Goal: Transaction & Acquisition: Purchase product/service

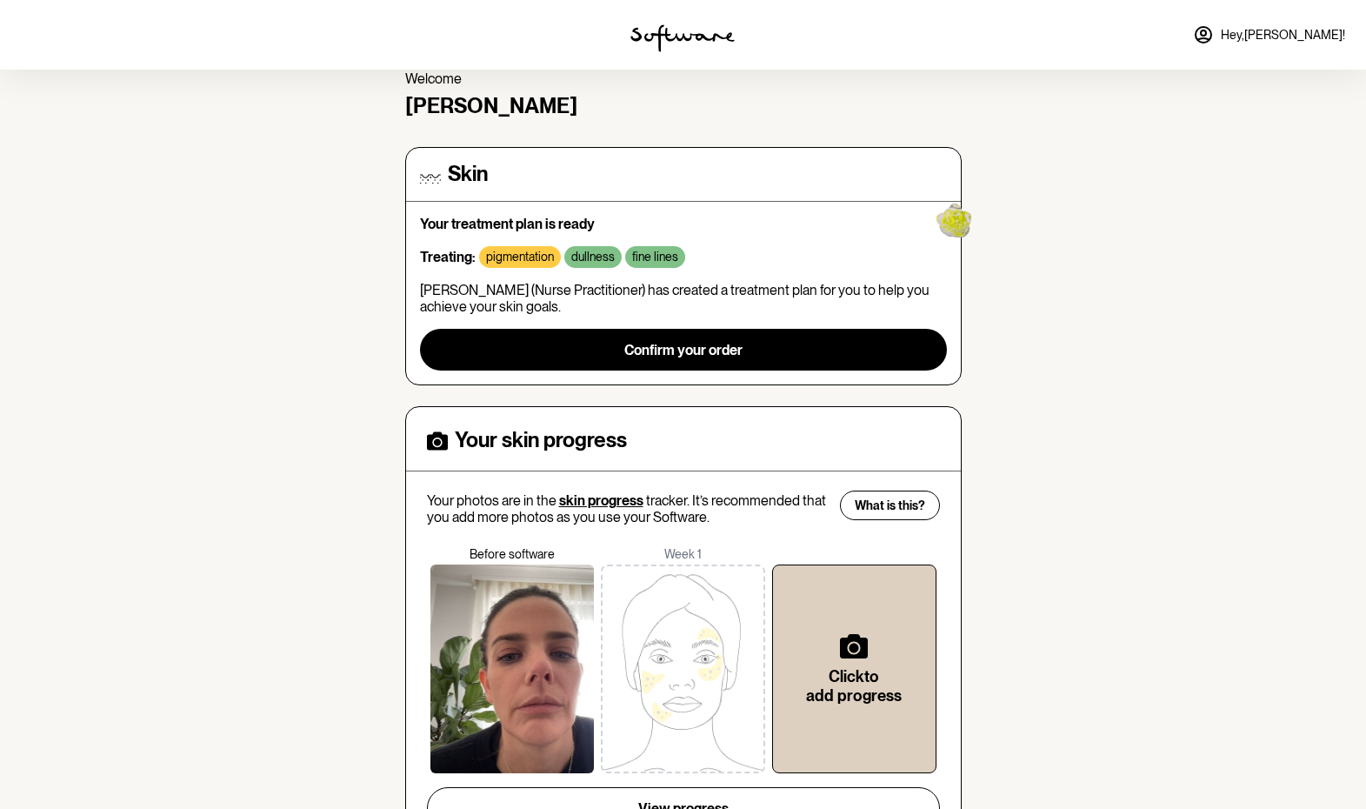
scroll to position [163, 0]
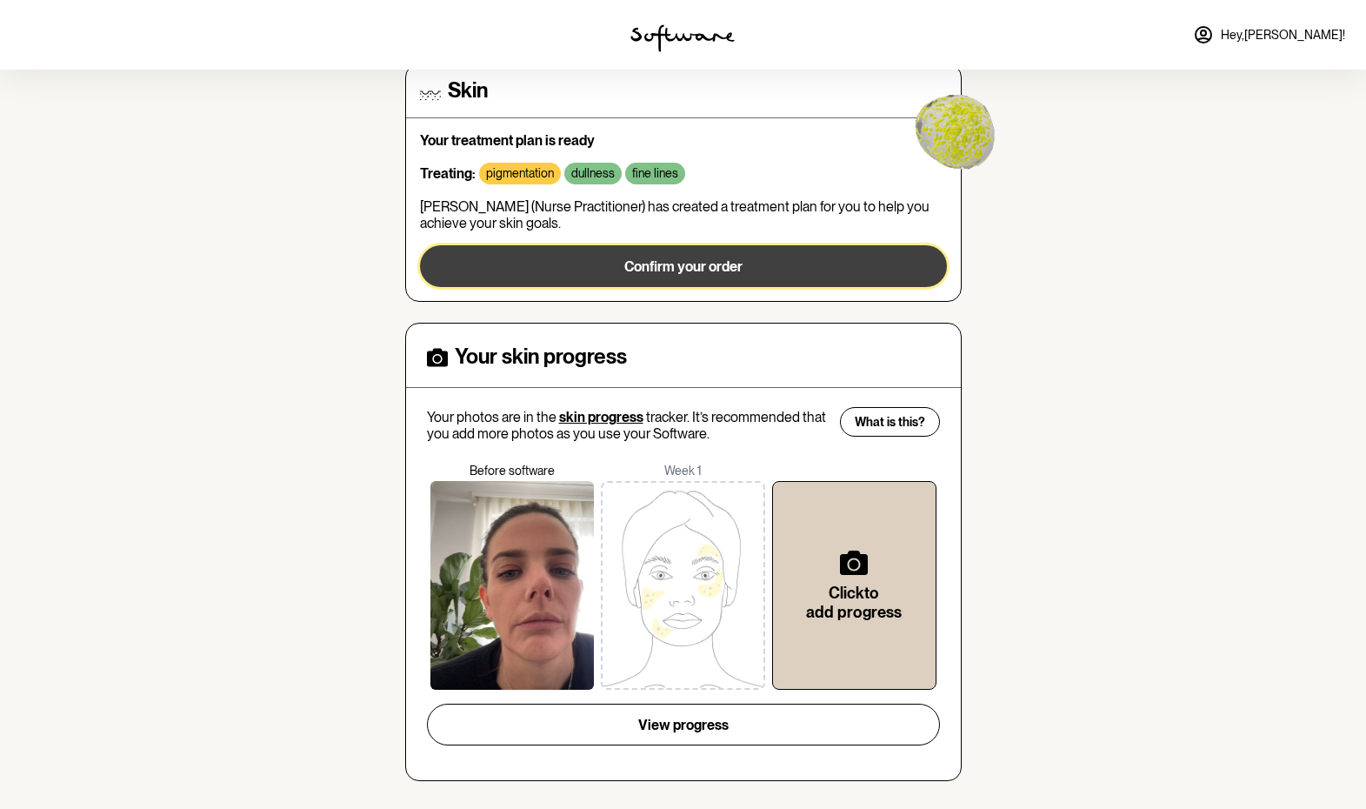
click at [708, 267] on span "Confirm your order" at bounding box center [683, 266] width 118 height 17
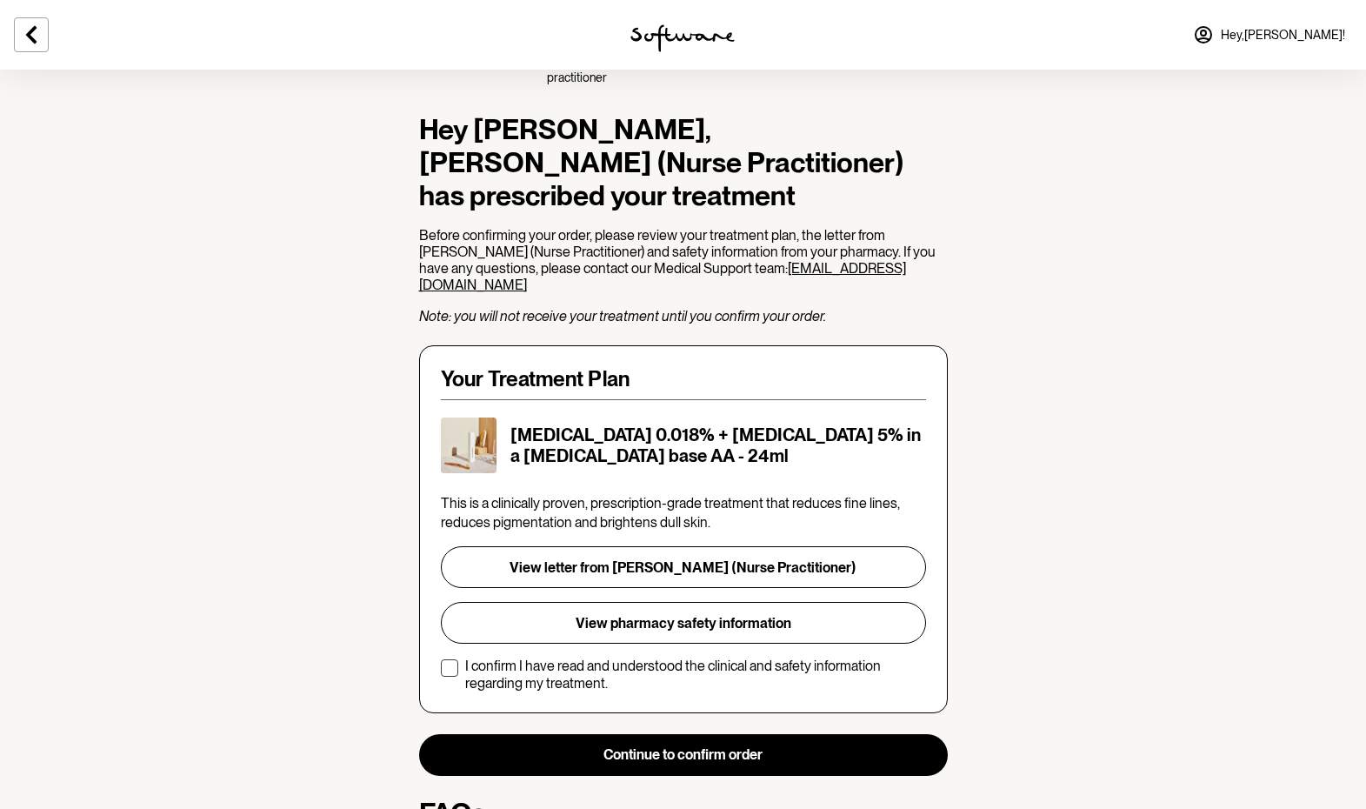
scroll to position [89, 0]
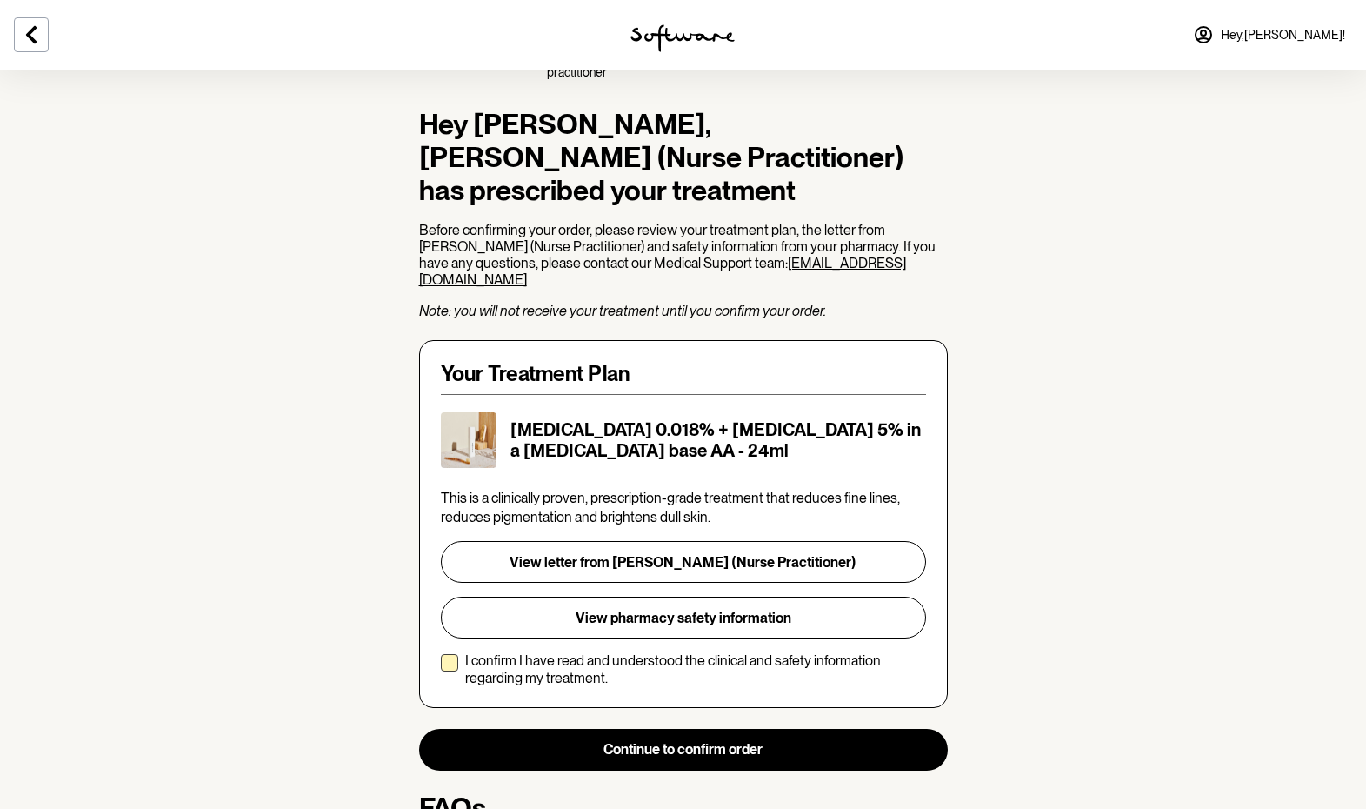
click at [446, 654] on span at bounding box center [449, 662] width 17 height 17
click at [441, 669] on input "I confirm I have read and understood the clinical and safety information regard…" at bounding box center [440, 669] width 1 height 1
checkbox input "true"
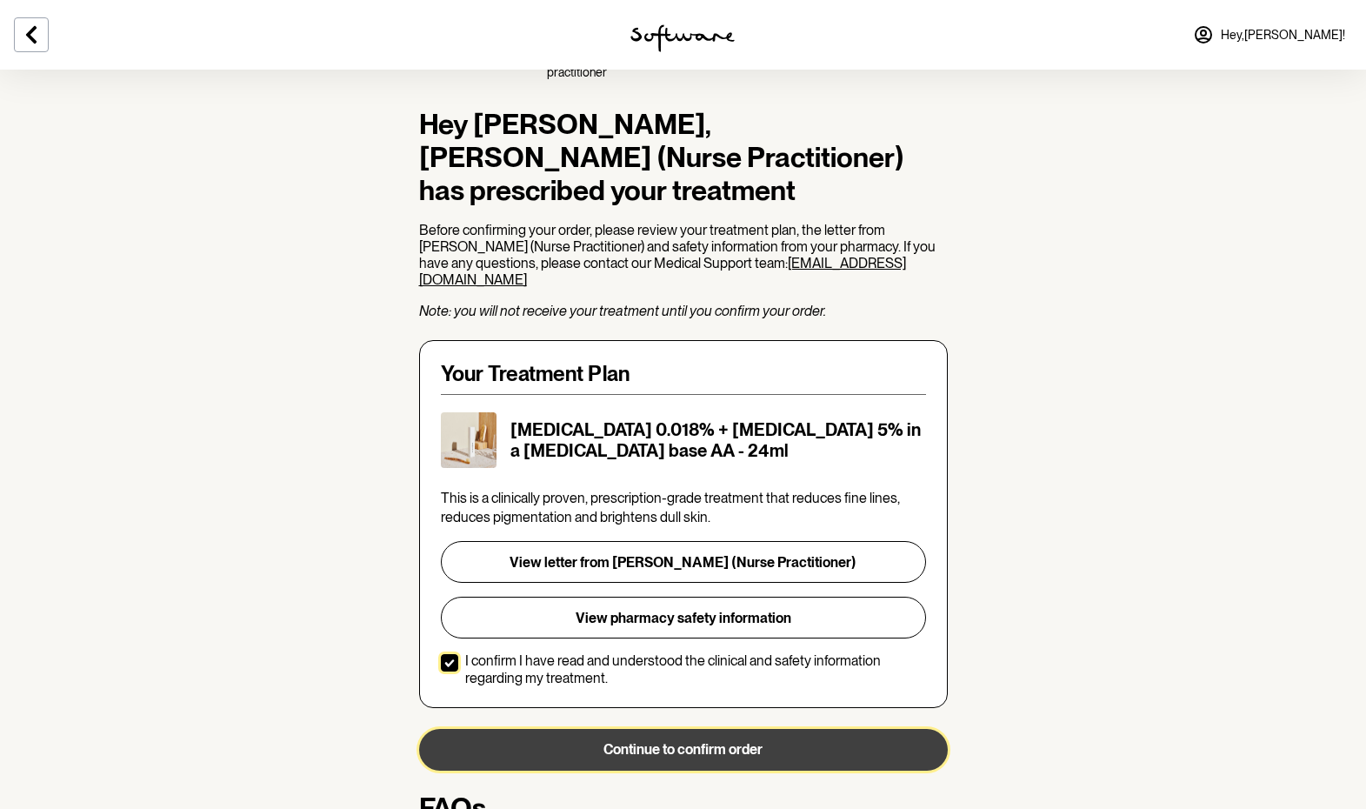
click at [649, 729] on button "Continue to confirm order" at bounding box center [683, 750] width 529 height 42
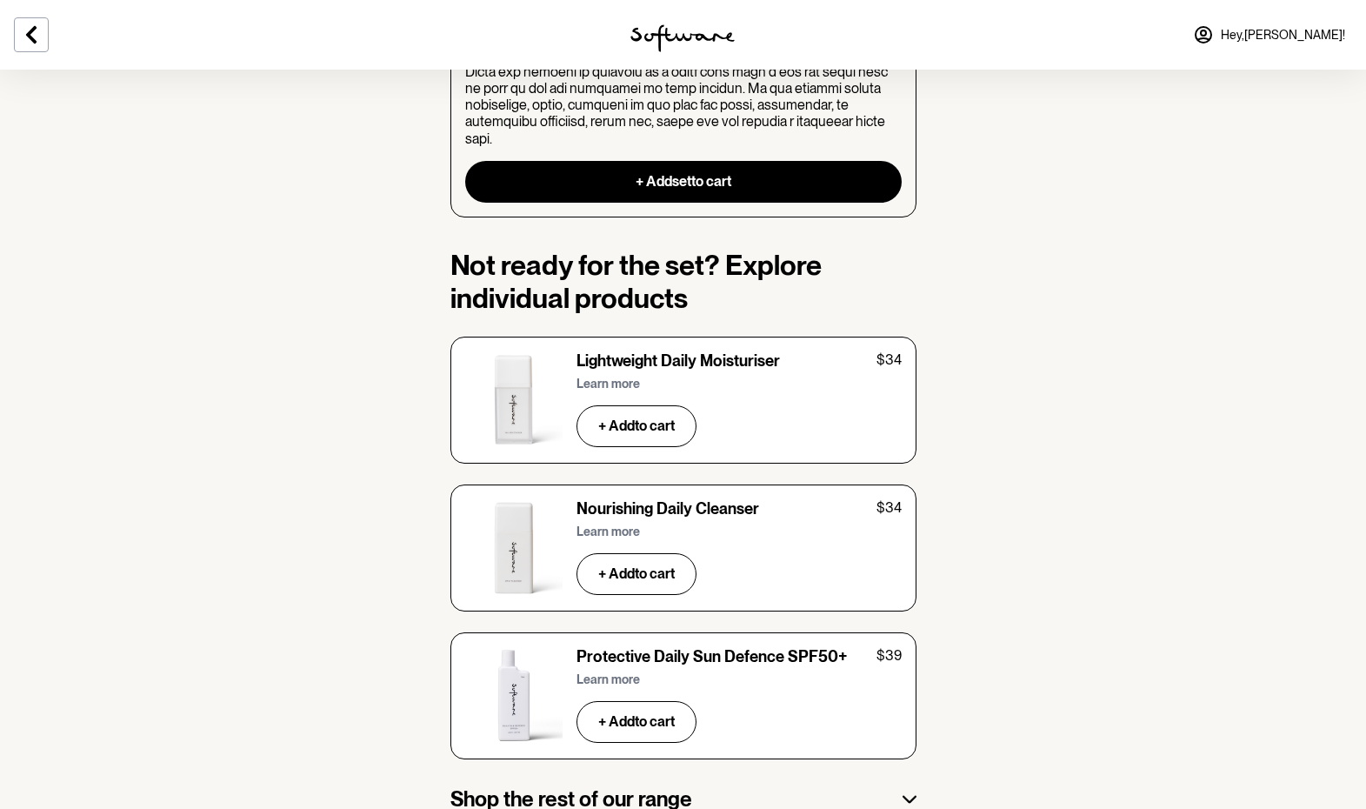
scroll to position [2606, 0]
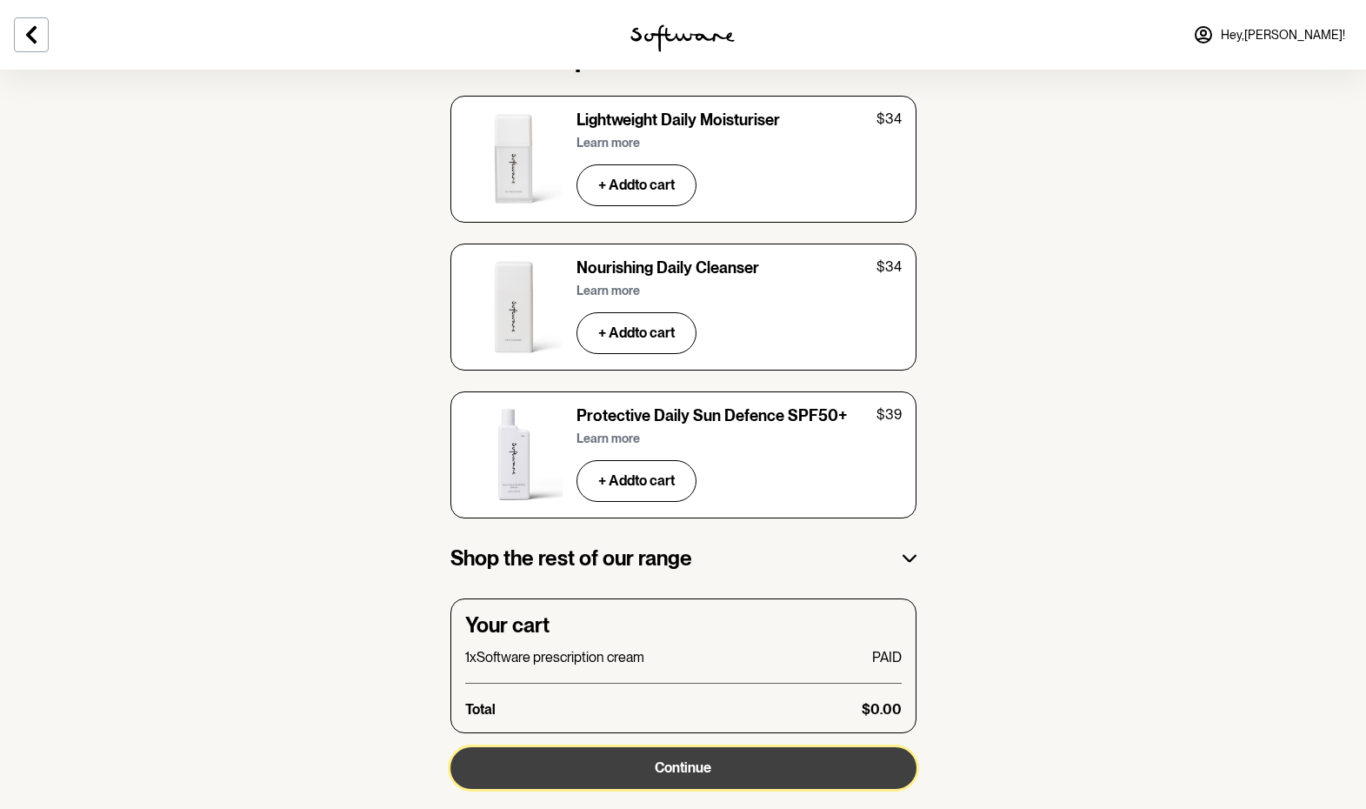
click at [691, 759] on span "Continue" at bounding box center [683, 767] width 57 height 17
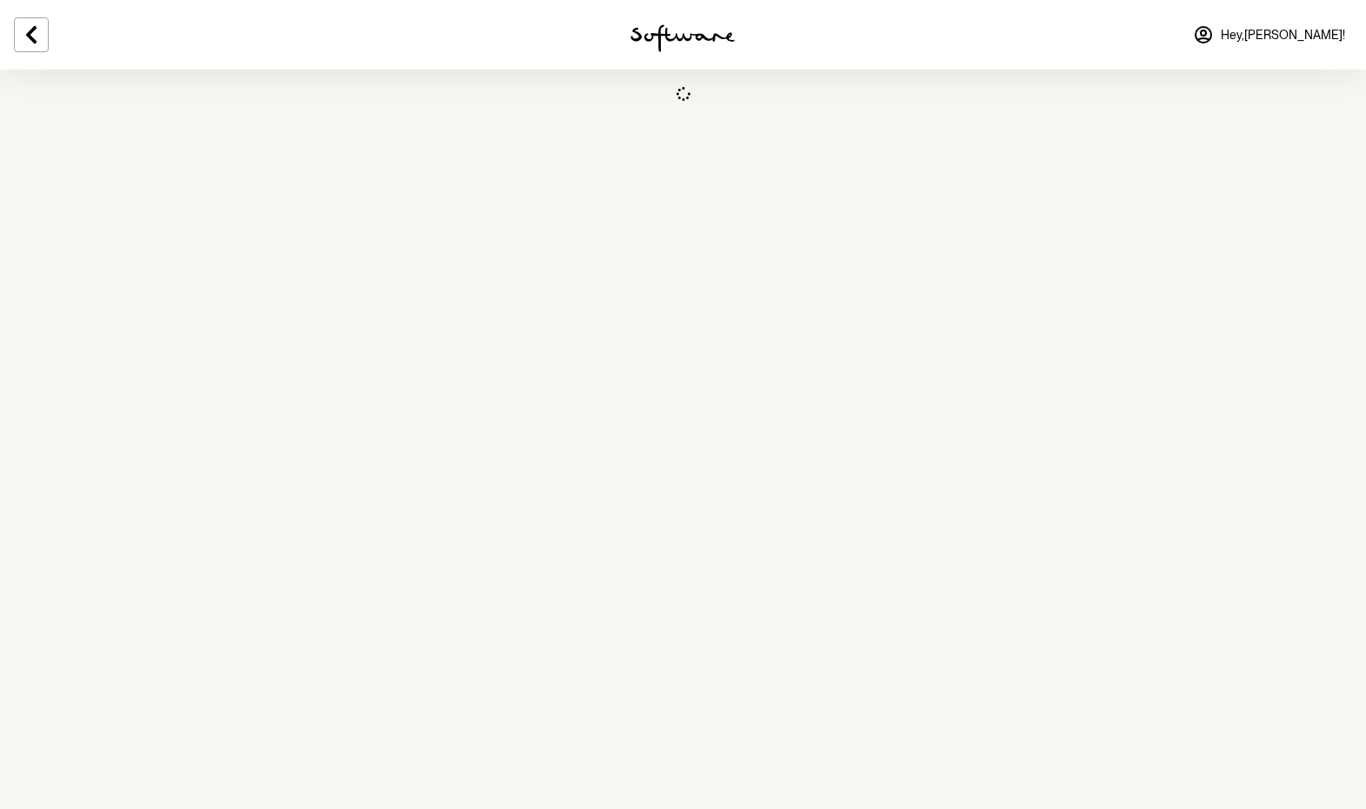
select select "VIC"
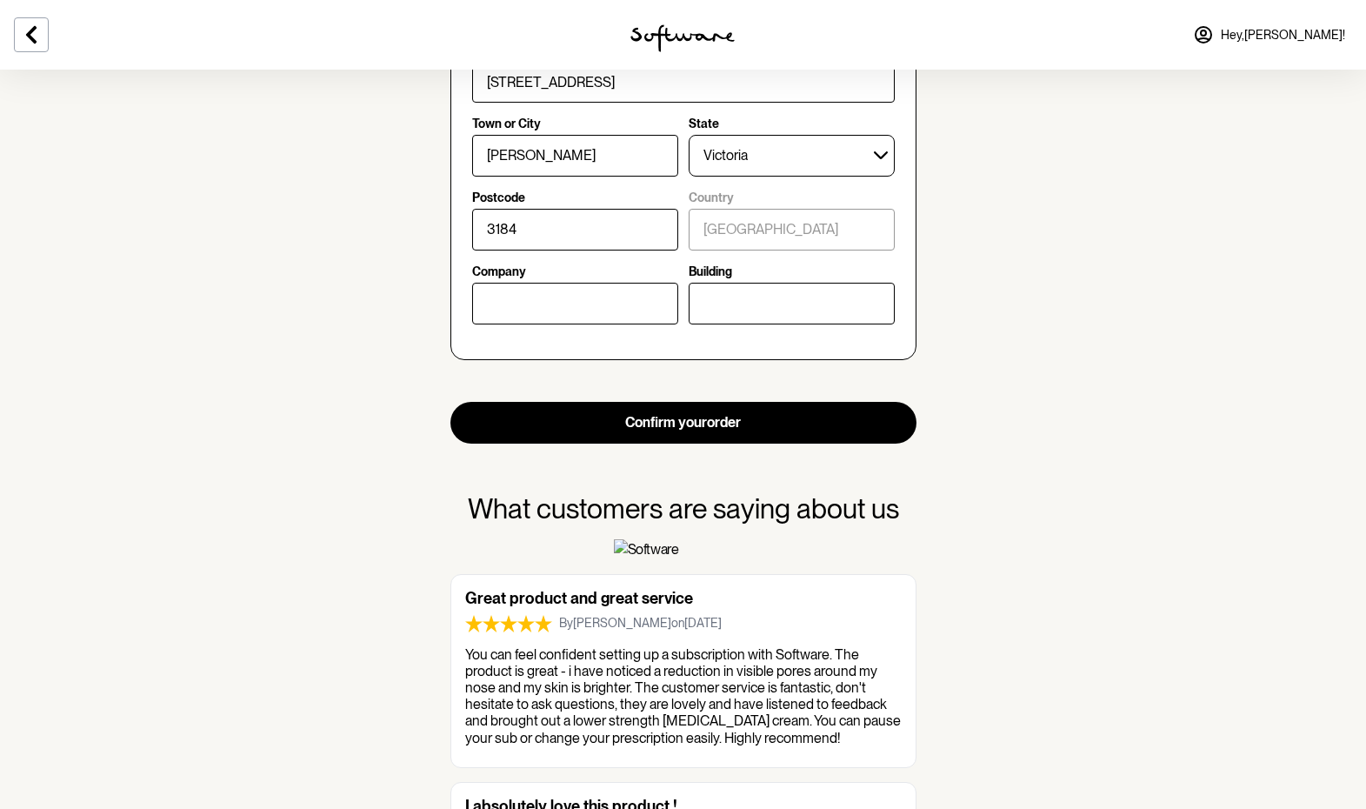
scroll to position [858, 0]
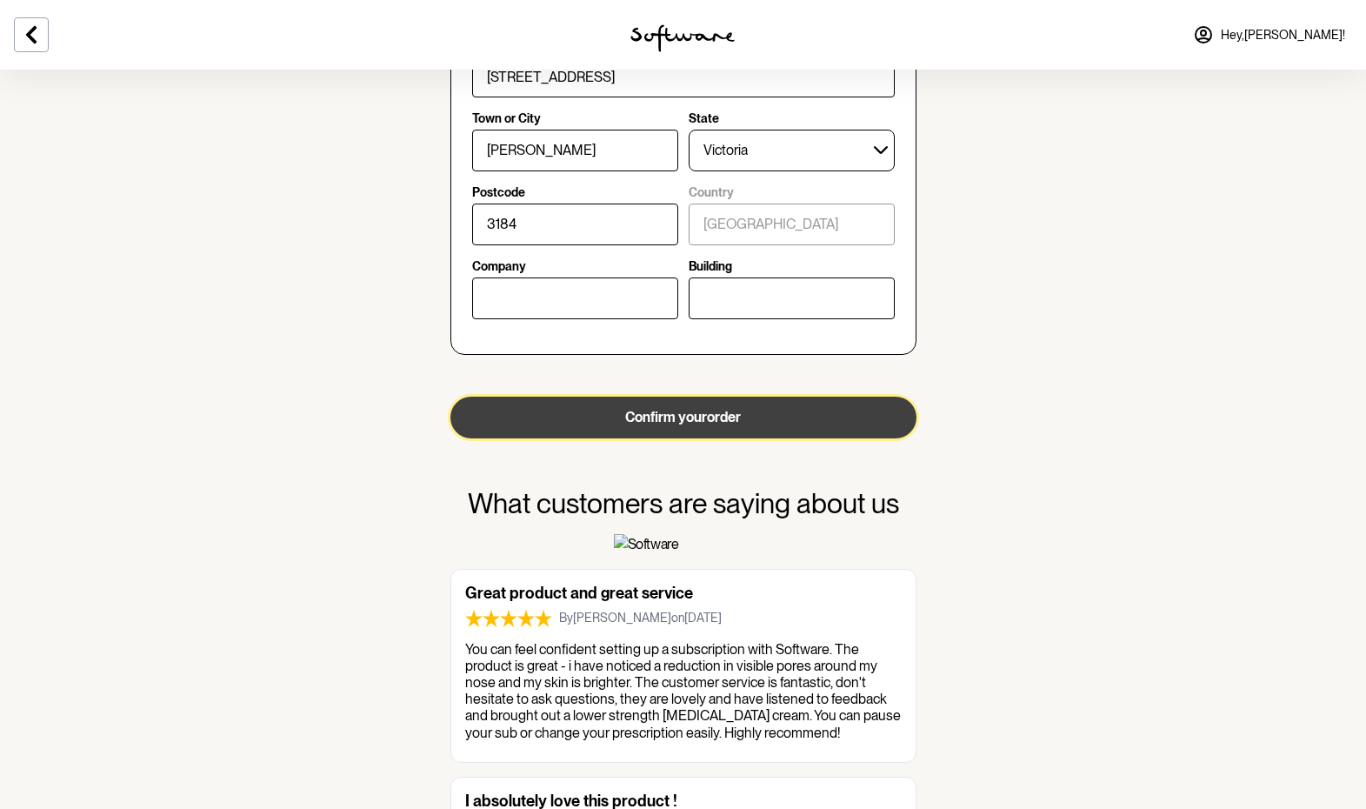
click at [693, 423] on button "Confirm your order" at bounding box center [683, 417] width 466 height 42
